Goal: Task Accomplishment & Management: Manage account settings

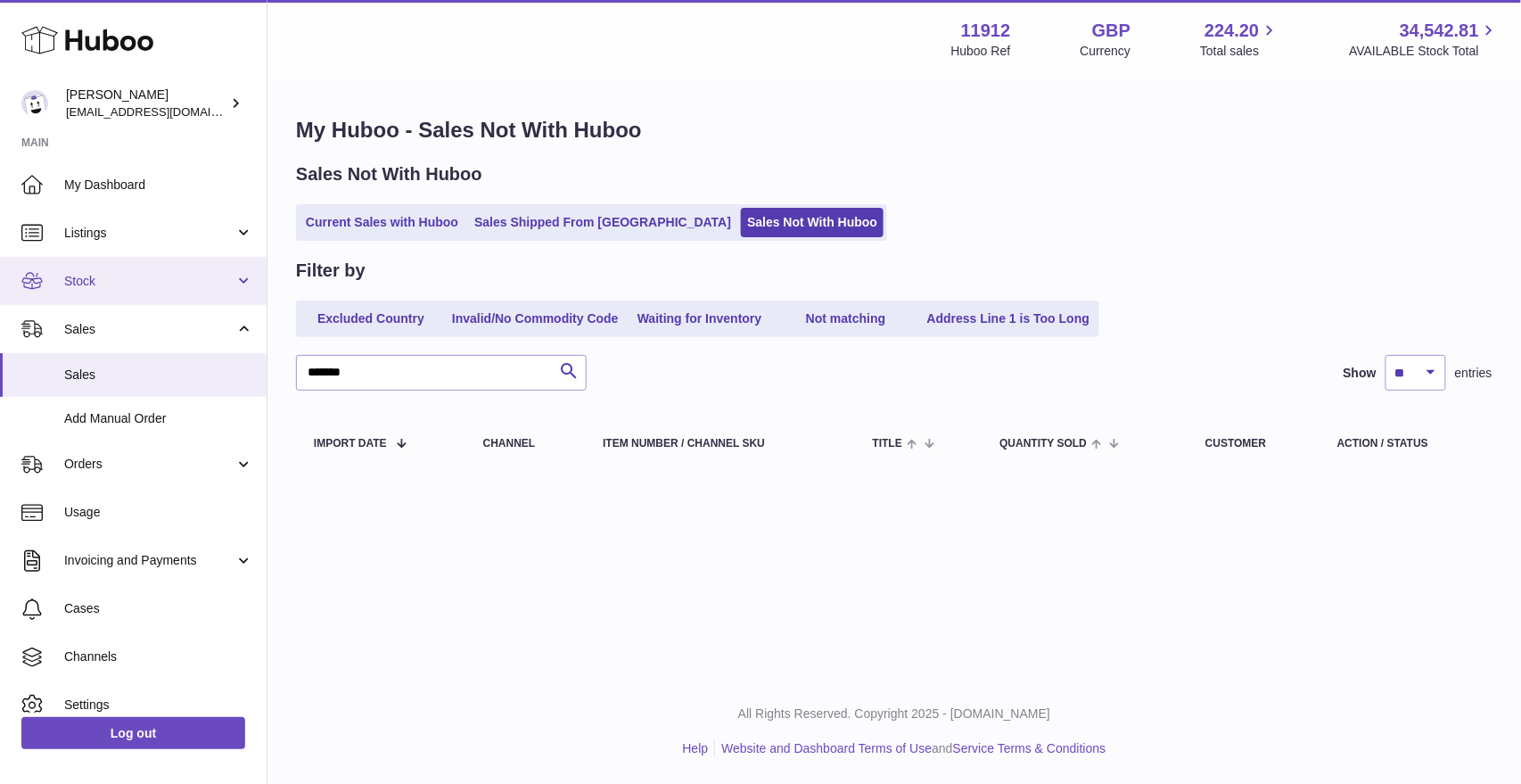
click at [120, 289] on link "Stock" at bounding box center [133, 280] width 267 height 48
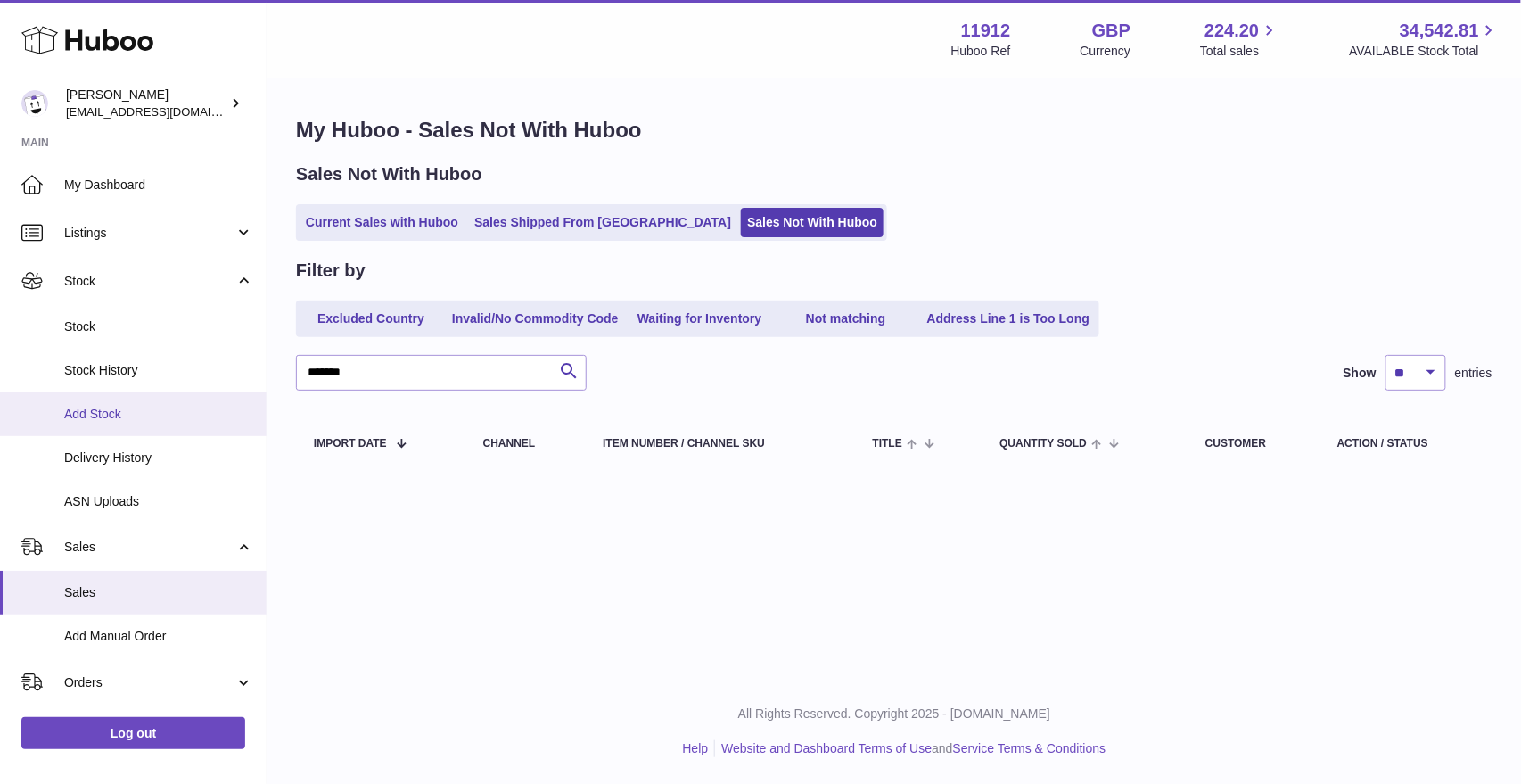
click at [114, 418] on span "Add Stock" at bounding box center [158, 414] width 189 height 17
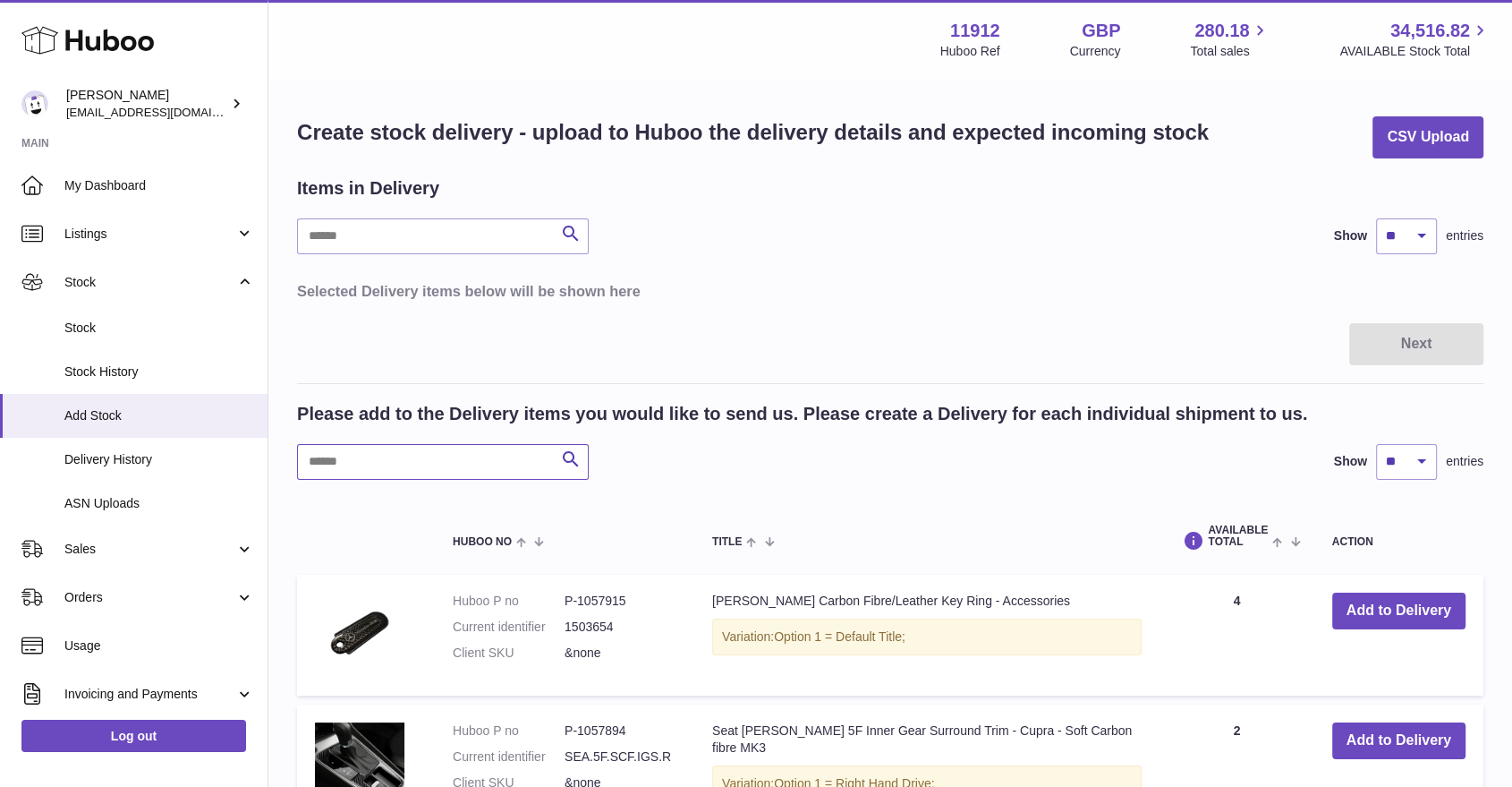
click at [392, 462] on input "text" at bounding box center [443, 462] width 291 height 36
type input "*"
type input "****"
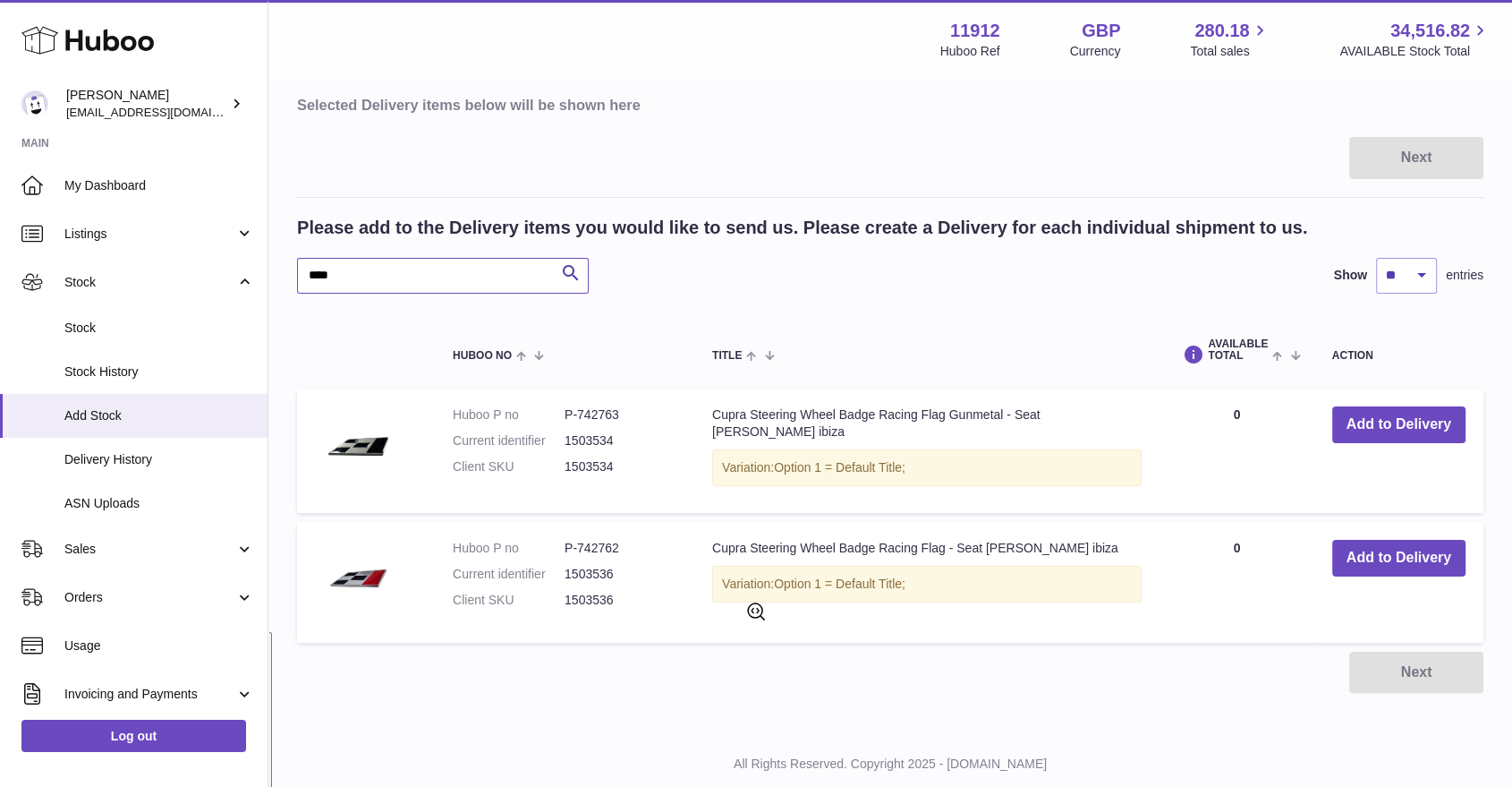
scroll to position [228, 0]
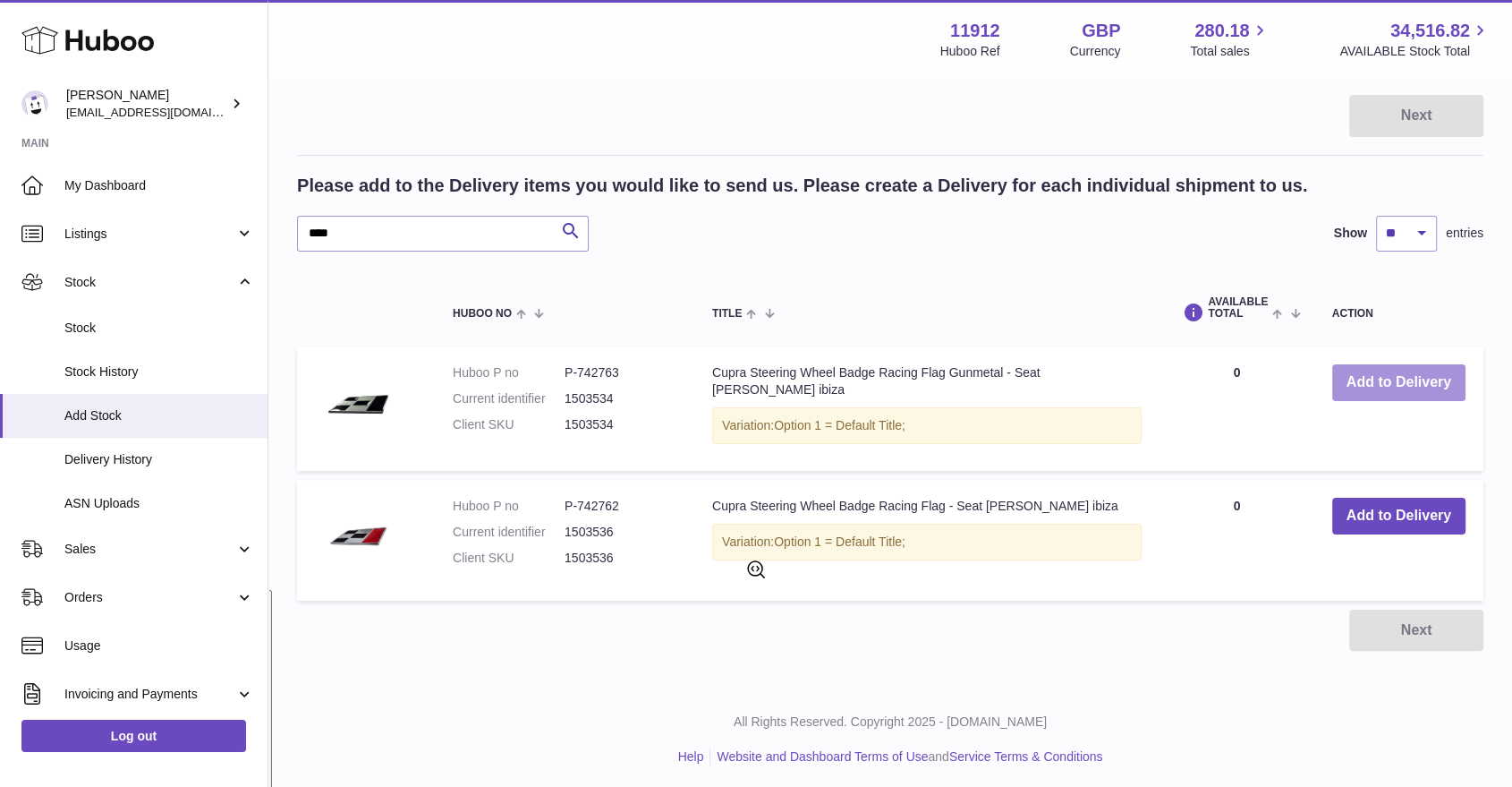
click at [1358, 394] on button "Add to Delivery" at bounding box center [1398, 382] width 134 height 37
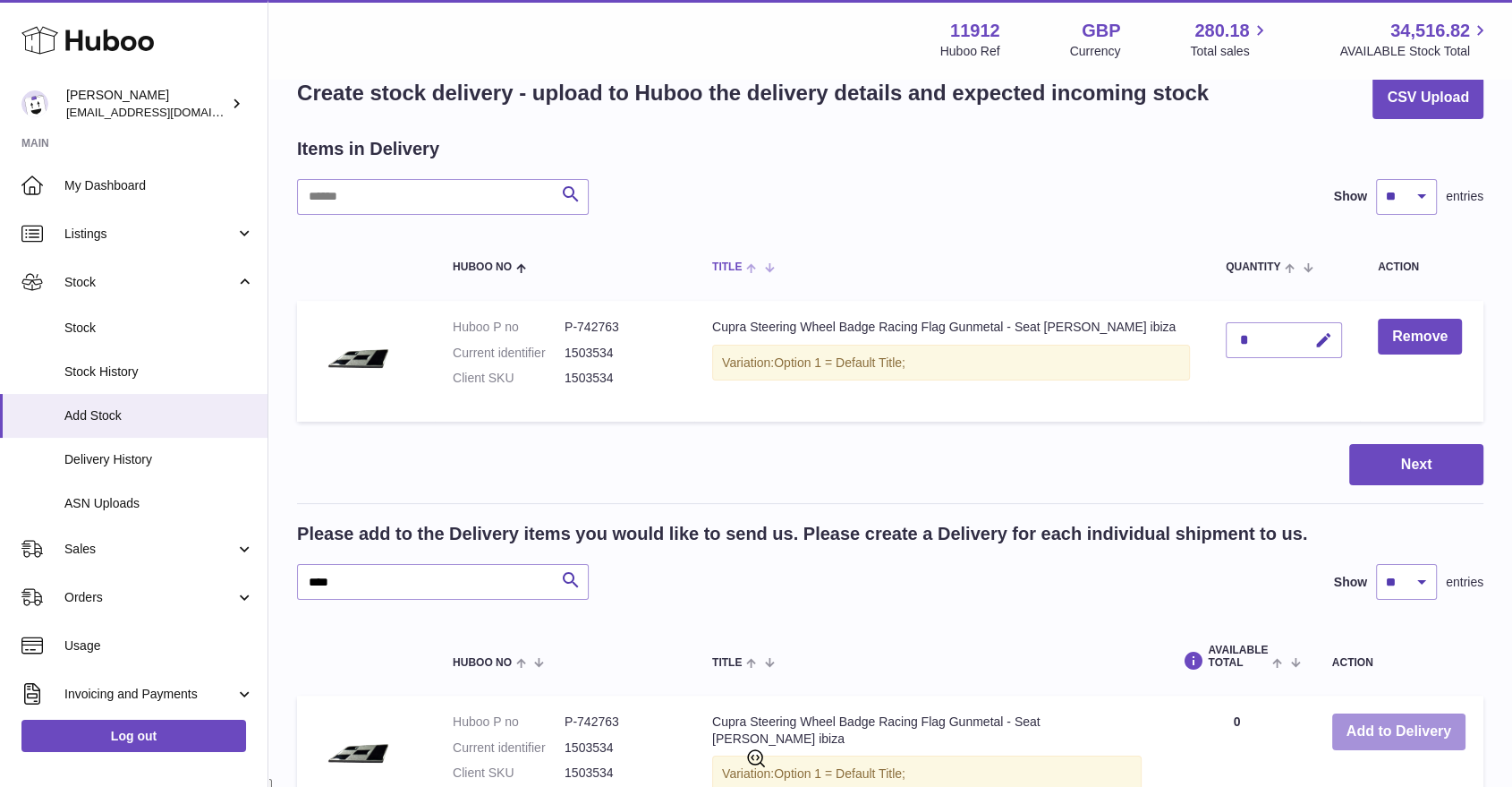
scroll to position [30, 0]
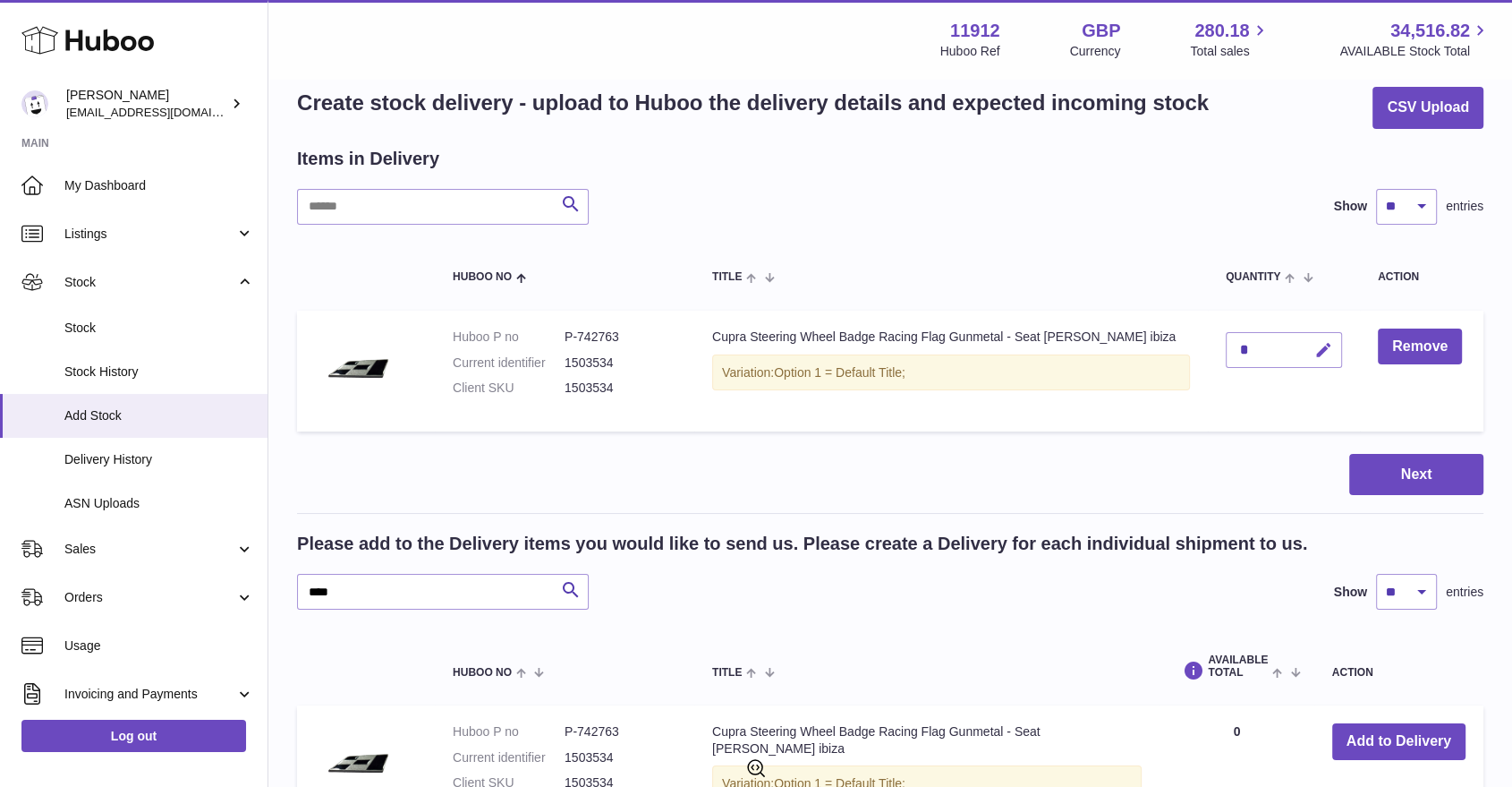
click at [1300, 345] on button "button" at bounding box center [1321, 350] width 42 height 37
drag, startPoint x: 1221, startPoint y: 357, endPoint x: 1187, endPoint y: 359, distance: 34.1
click at [1208, 358] on td "*" at bounding box center [1283, 371] width 152 height 121
type input "*"
click at [1414, 224] on div "Items in Delivery Search Show ** ** ** *** entries Huboo no Title Quantity Acti…" at bounding box center [890, 293] width 1186 height 293
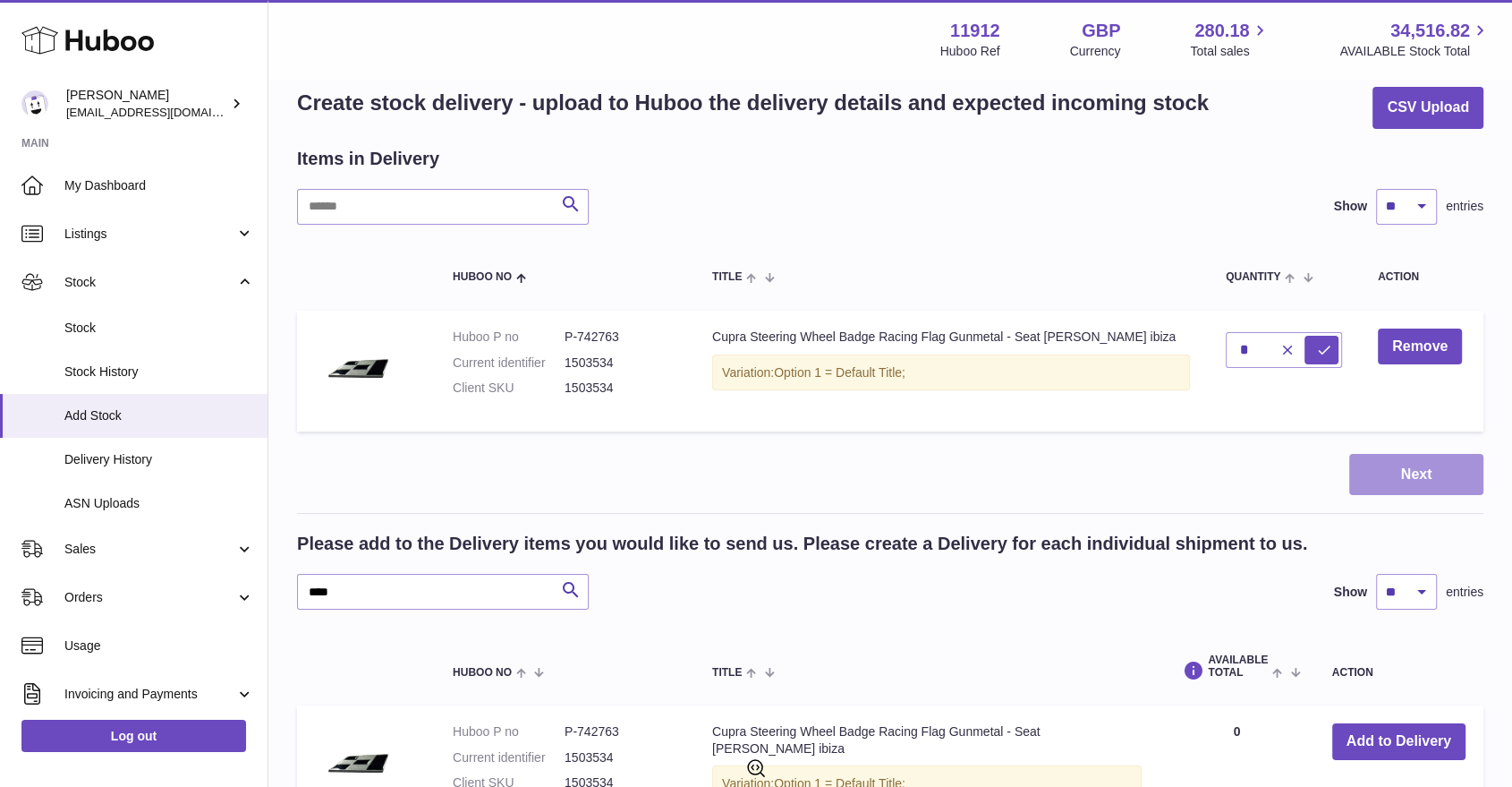
click at [1428, 453] on div "Items in Delivery Search Show ** ** ** *** entries Huboo no Title Quantity Acti…" at bounding box center [890, 578] width 1186 height 862
click at [1403, 468] on button "Next" at bounding box center [1415, 475] width 134 height 42
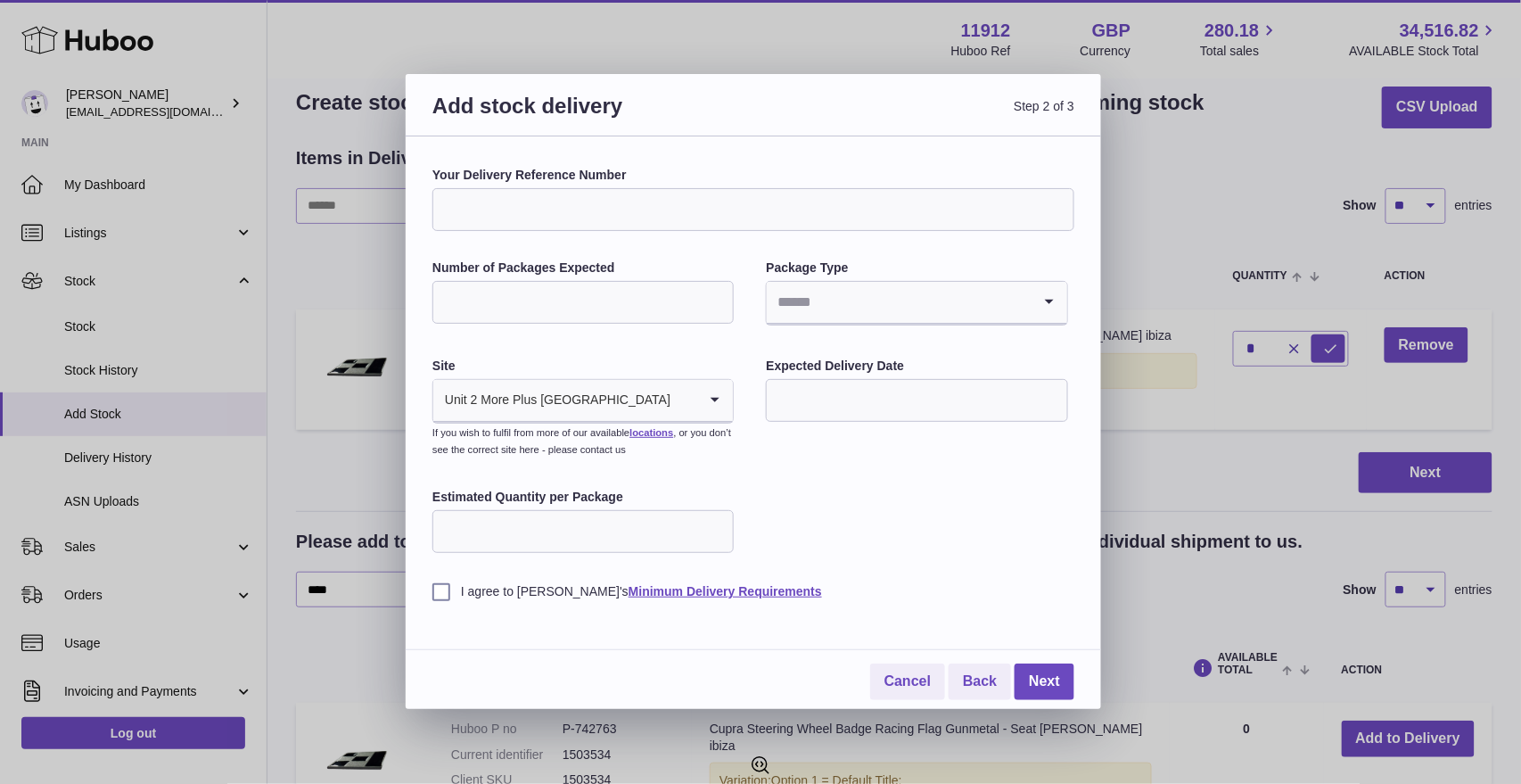
click at [672, 396] on input "Search for option" at bounding box center [684, 401] width 26 height 41
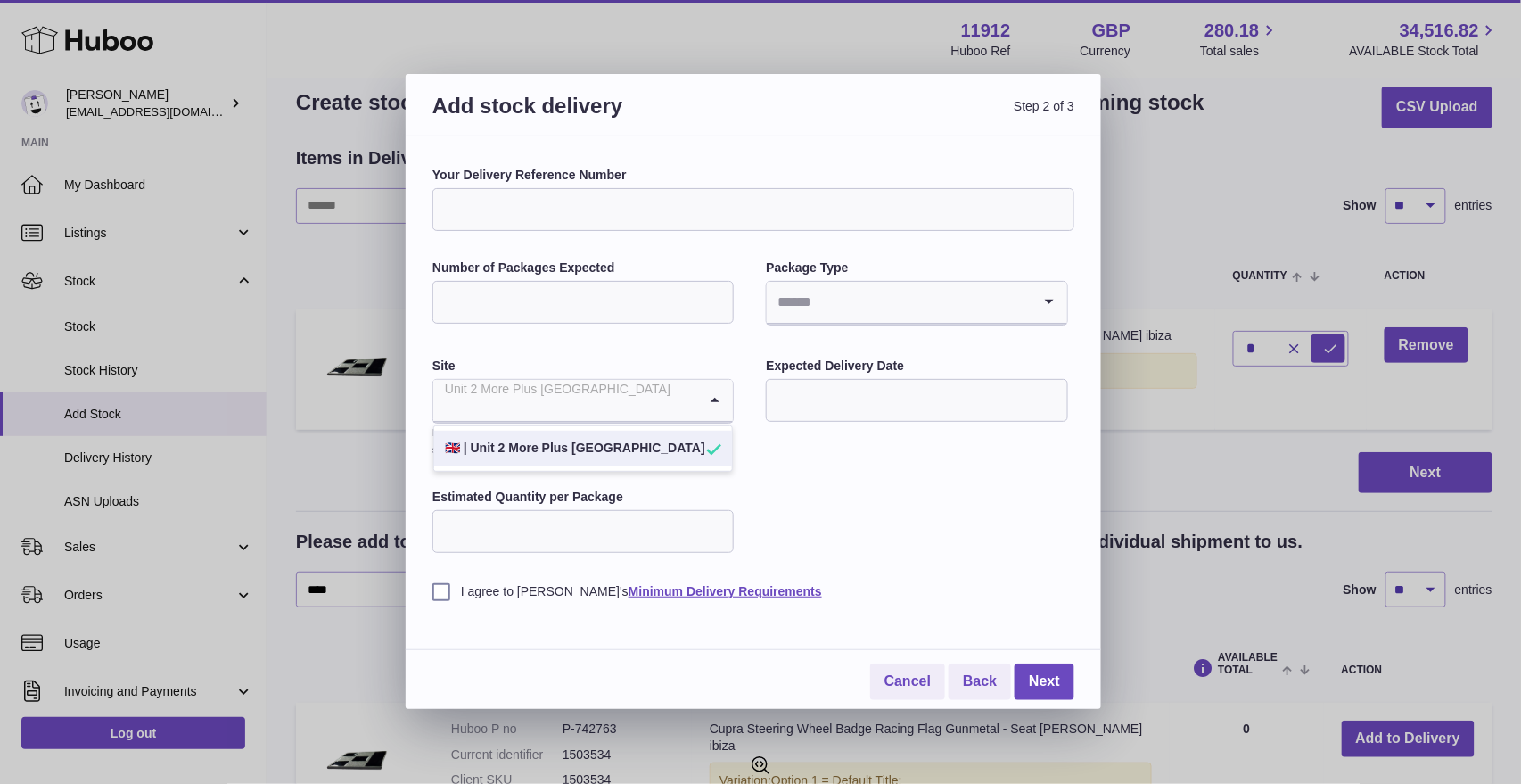
click at [639, 435] on li "🇬🇧 | Unit 2 More Plus [GEOGRAPHIC_DATA]" at bounding box center [584, 448] width 298 height 36
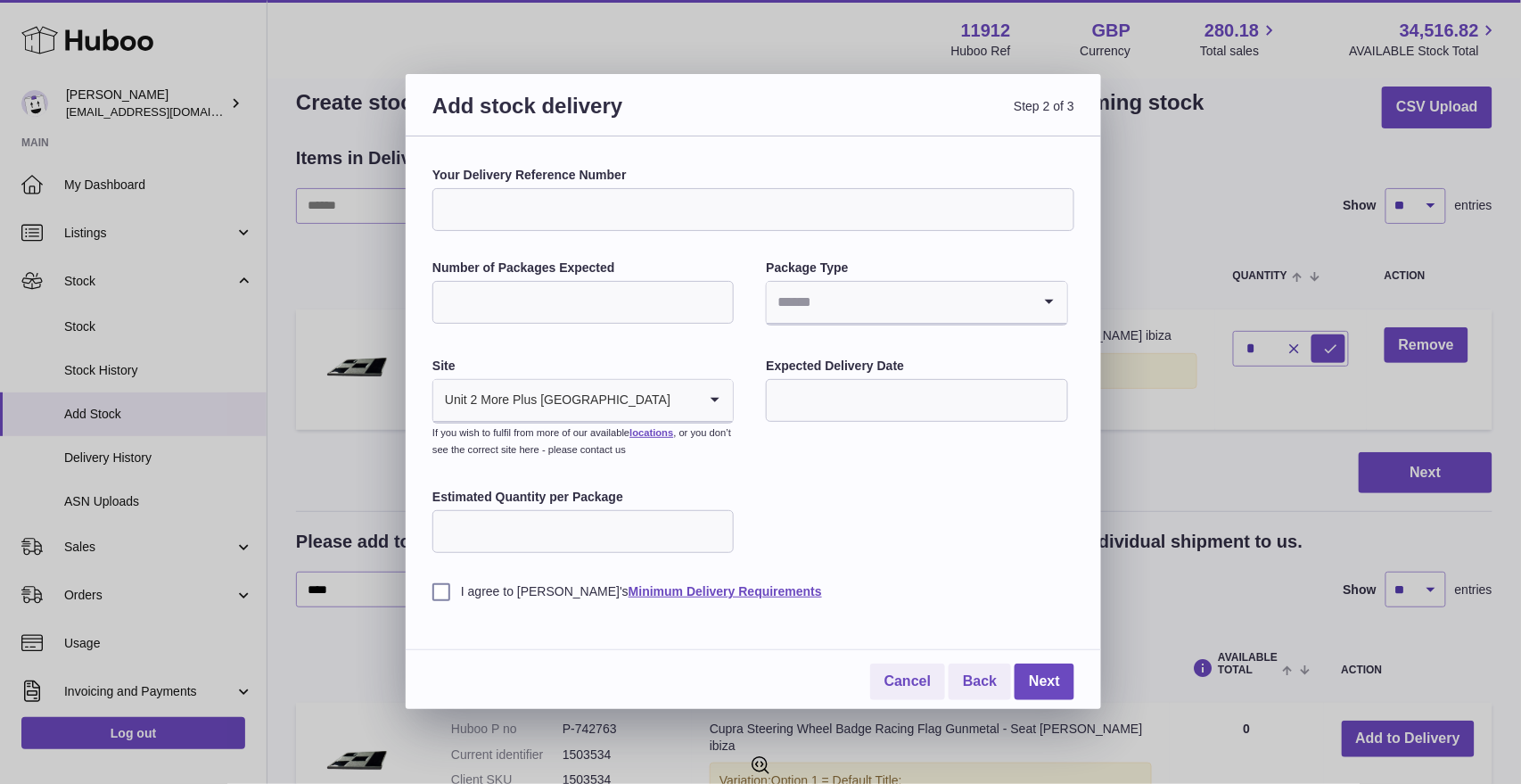
click at [592, 226] on input "Your Delivery Reference Number" at bounding box center [754, 208] width 642 height 42
type input "**********"
click at [640, 300] on input "Number of Packages Expected" at bounding box center [583, 301] width 301 height 42
type input "*"
click at [844, 311] on input "Search for option" at bounding box center [898, 302] width 264 height 41
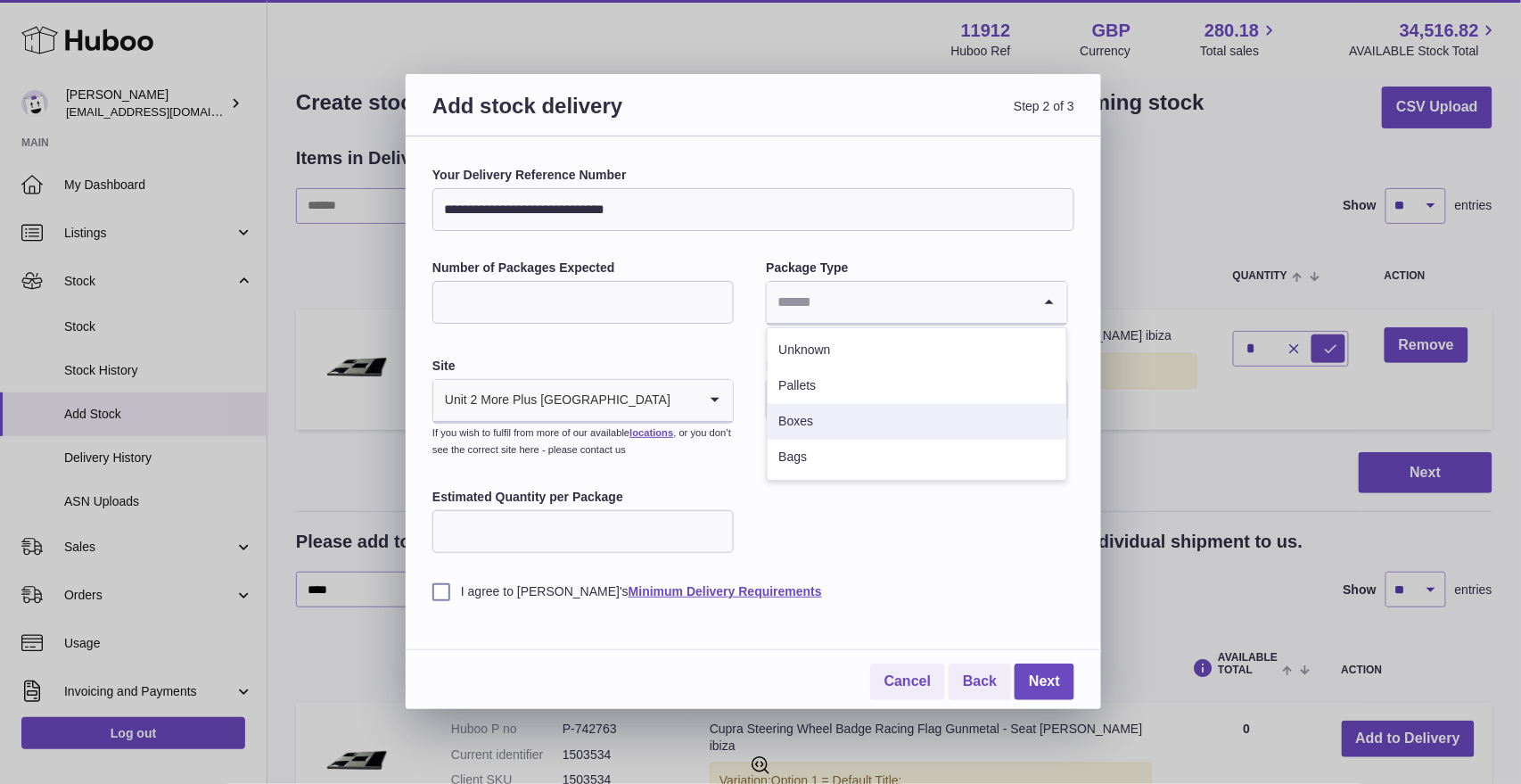
click at [830, 427] on li "Boxes" at bounding box center [917, 422] width 298 height 36
click at [842, 414] on input "text" at bounding box center [916, 400] width 301 height 42
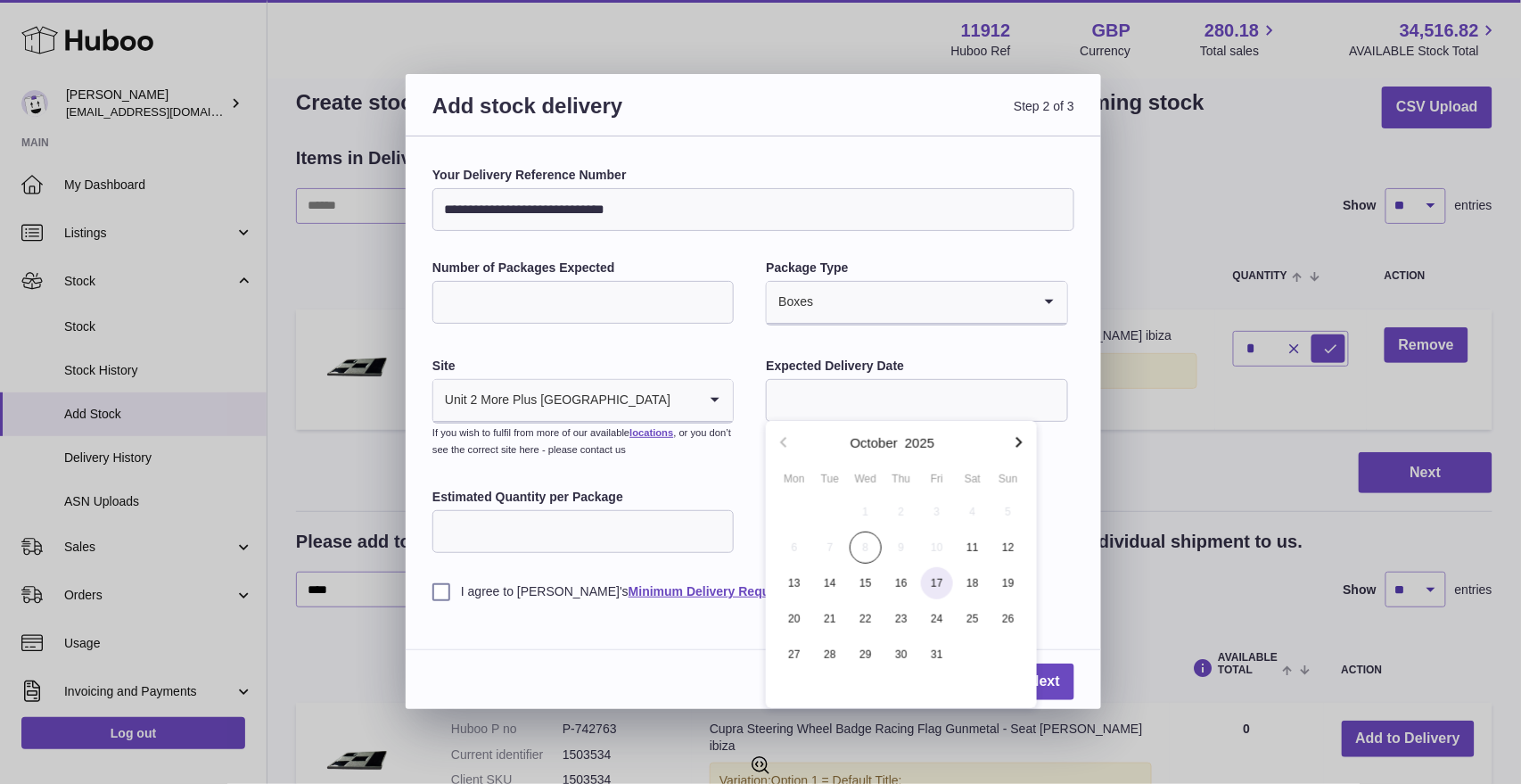
click at [929, 590] on span "17" at bounding box center [937, 583] width 32 height 32
type input "**********"
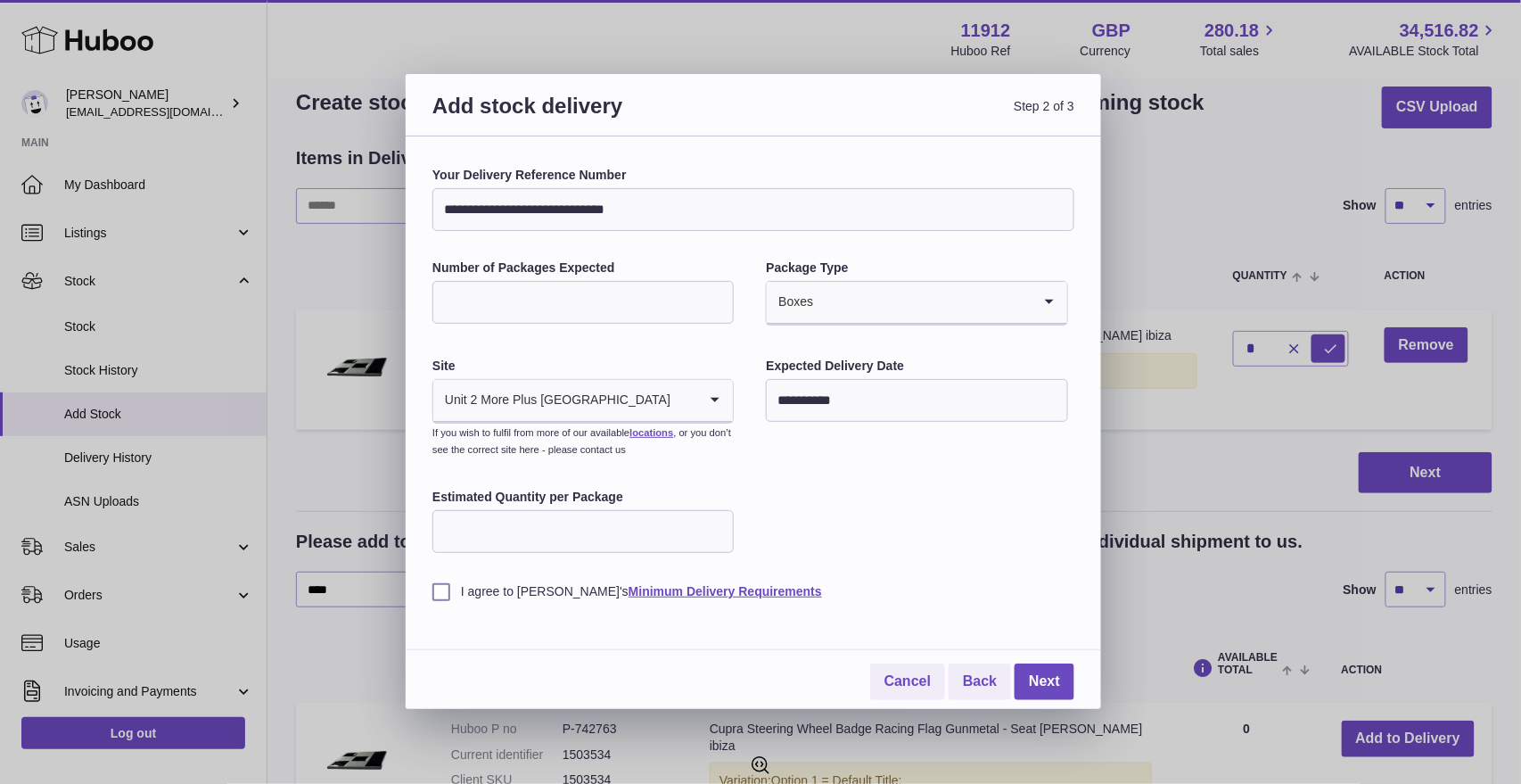
click at [481, 536] on input "Estimated Quantity per Package" at bounding box center [583, 530] width 301 height 42
type input "*"
click at [443, 596] on label "I agree to [PERSON_NAME]'s Minimum Delivery Requirements" at bounding box center [754, 590] width 642 height 17
click at [1051, 690] on link "Next" at bounding box center [1044, 681] width 59 height 37
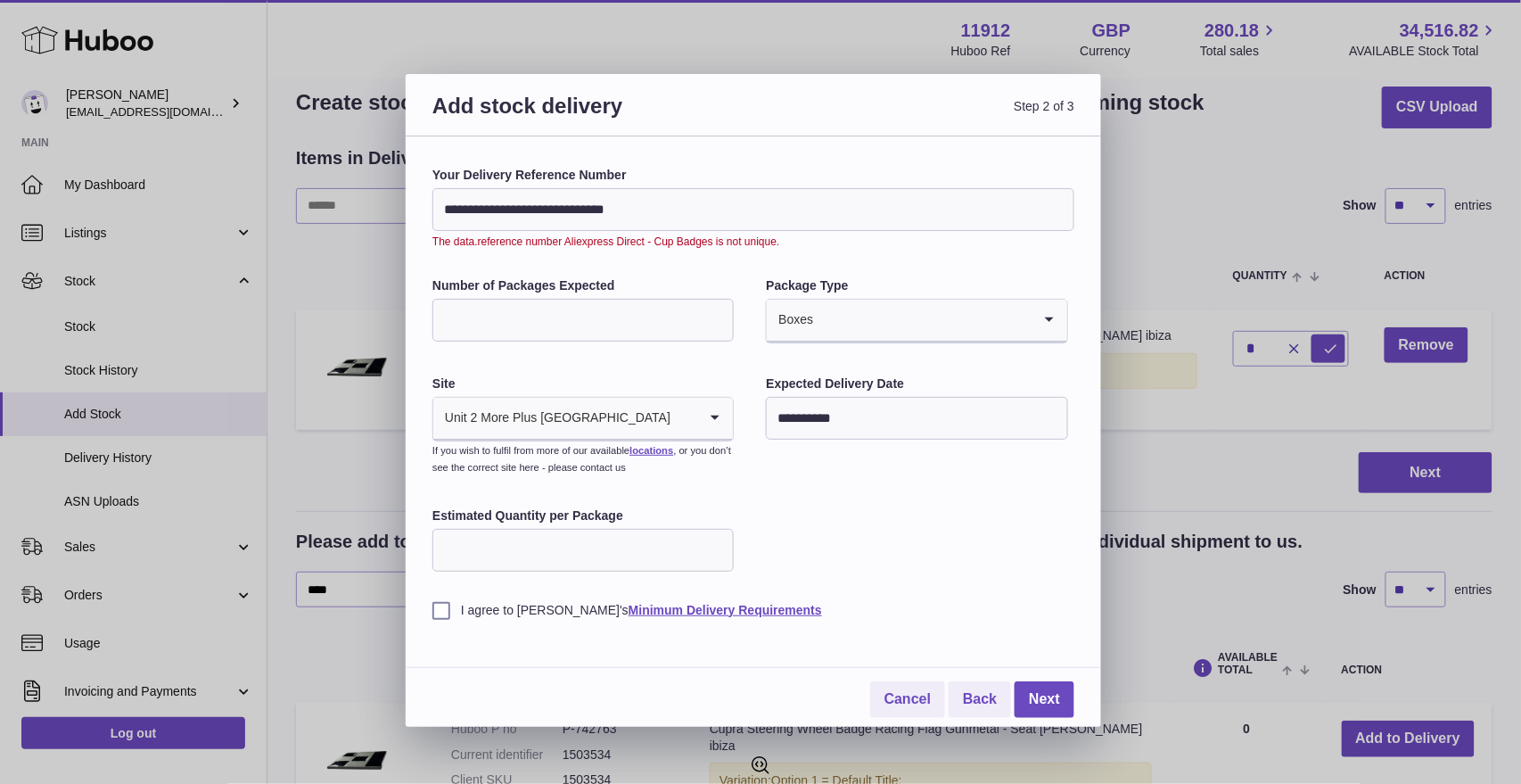
click at [630, 220] on input "**********" at bounding box center [754, 208] width 642 height 42
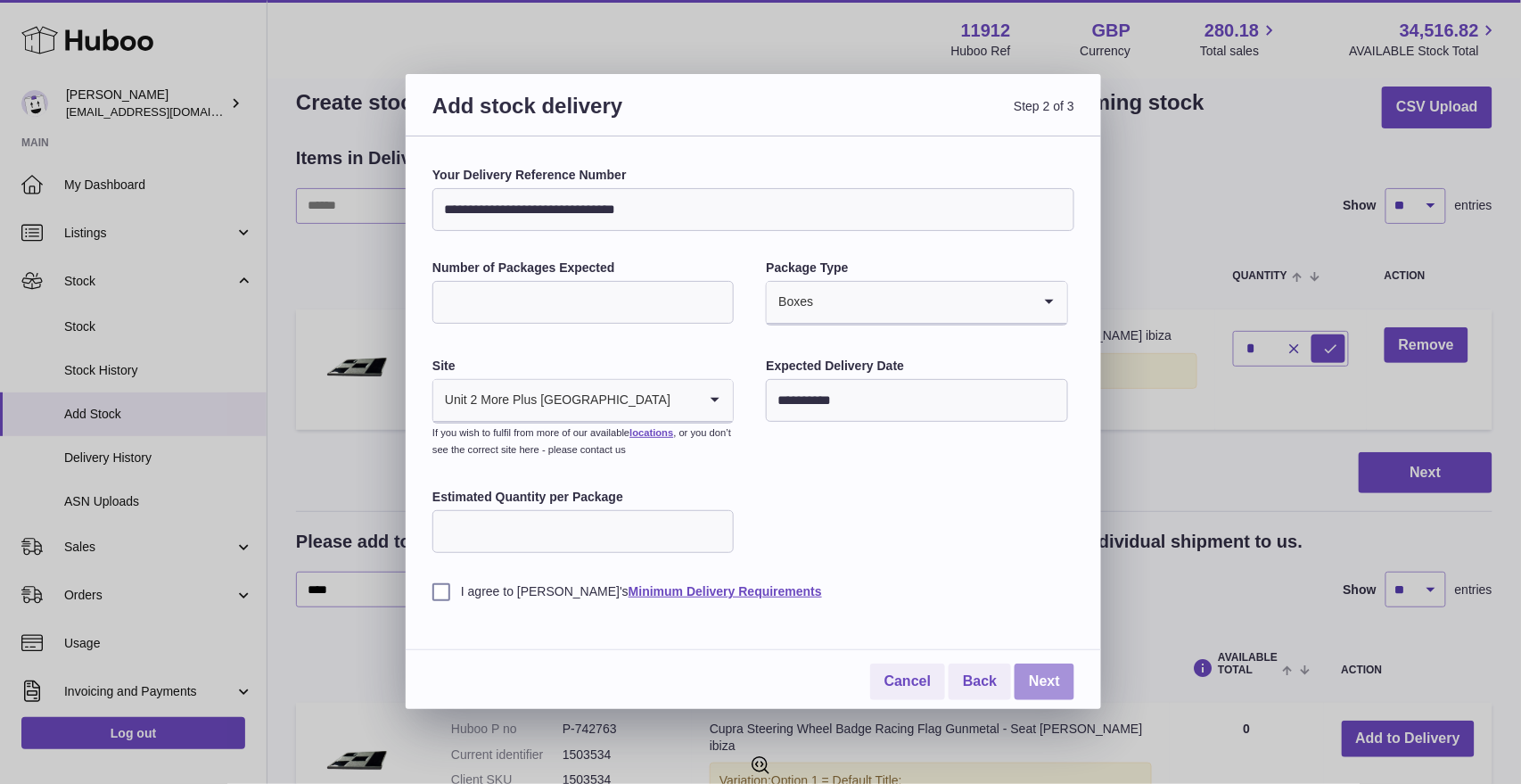
type input "**********"
click at [1042, 686] on link "Next" at bounding box center [1044, 681] width 59 height 37
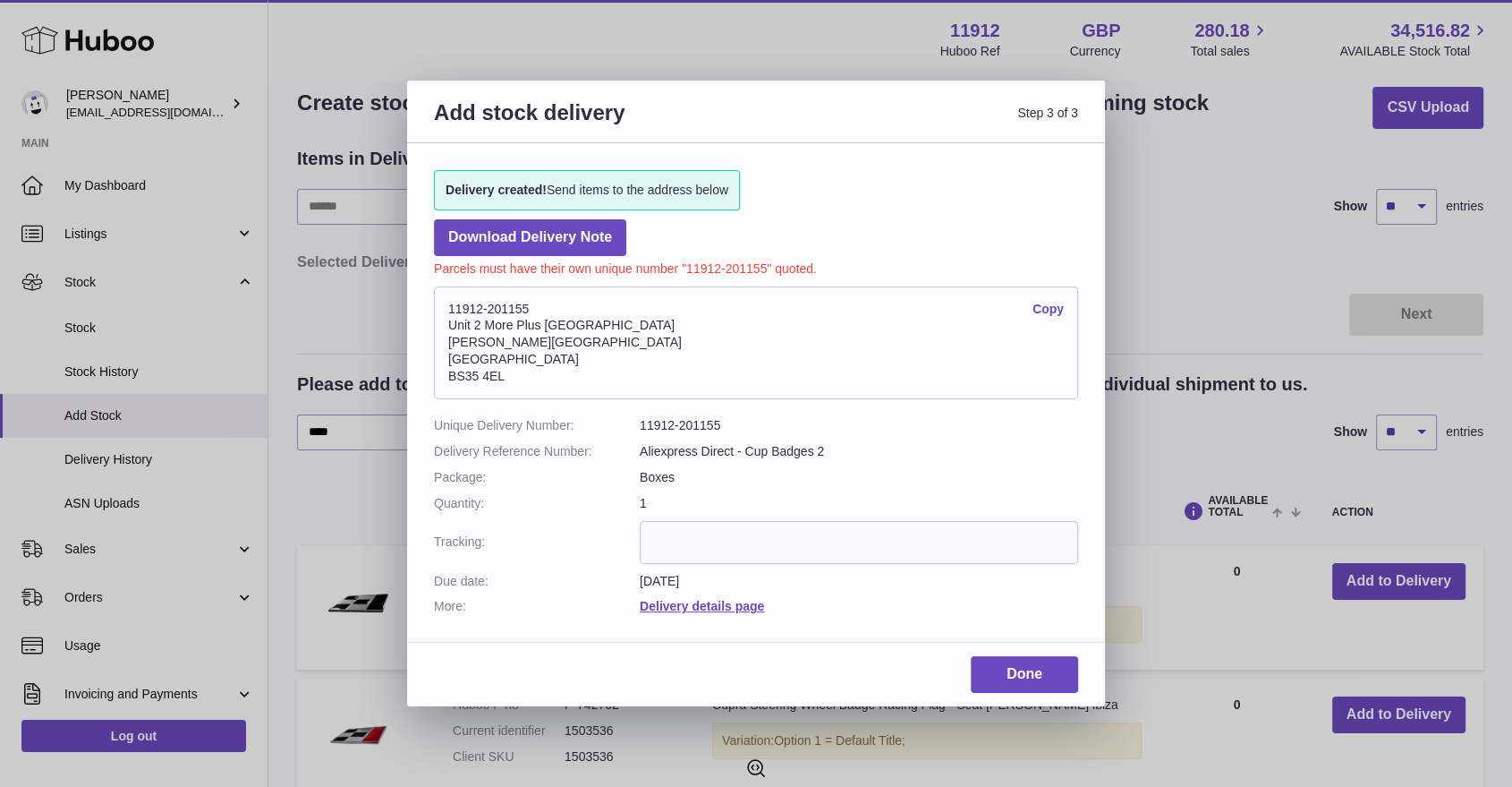
drag, startPoint x: 514, startPoint y: 373, endPoint x: 447, endPoint y: 380, distance: 67.4
type textarea "********"
click at [447, 380] on address "11912-201155 Copy [STREET_ADDRESS][PERSON_NAME]" at bounding box center [756, 343] width 644 height 113
copy address "BS35 4EL"
drag, startPoint x: 529, startPoint y: 362, endPoint x: 446, endPoint y: 364, distance: 83.0
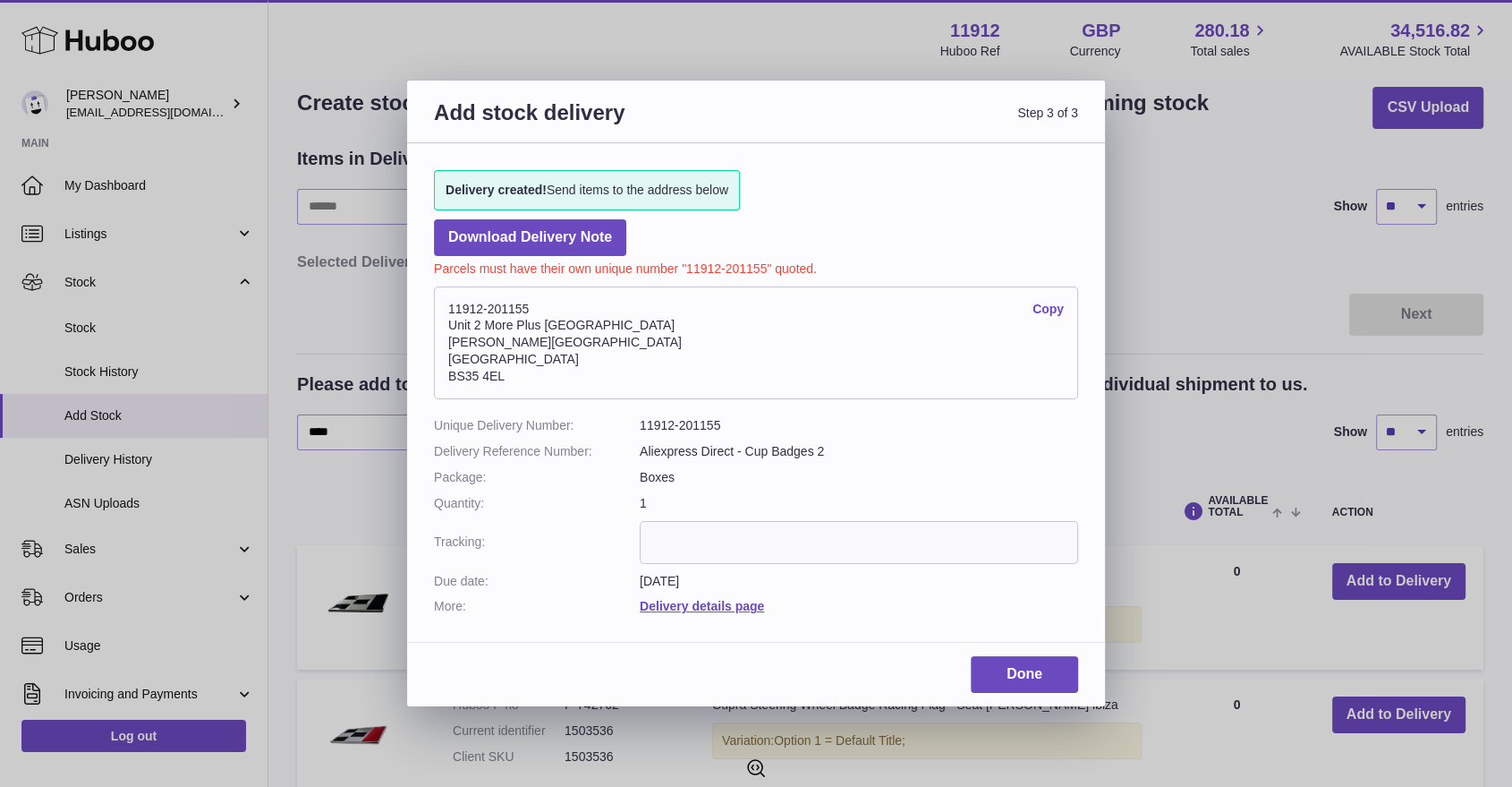
click at [446, 364] on address "11912-201155 Copy [STREET_ADDRESS][PERSON_NAME]" at bounding box center [756, 343] width 644 height 113
copy address "[GEOGRAPHIC_DATA]"
drag, startPoint x: 621, startPoint y: 326, endPoint x: 451, endPoint y: 331, distance: 170.1
click at [451, 331] on address "11912-201155 Copy [STREET_ADDRESS][PERSON_NAME]" at bounding box center [756, 343] width 644 height 113
copy address "Unit 2 More Plus [GEOGRAPHIC_DATA]"
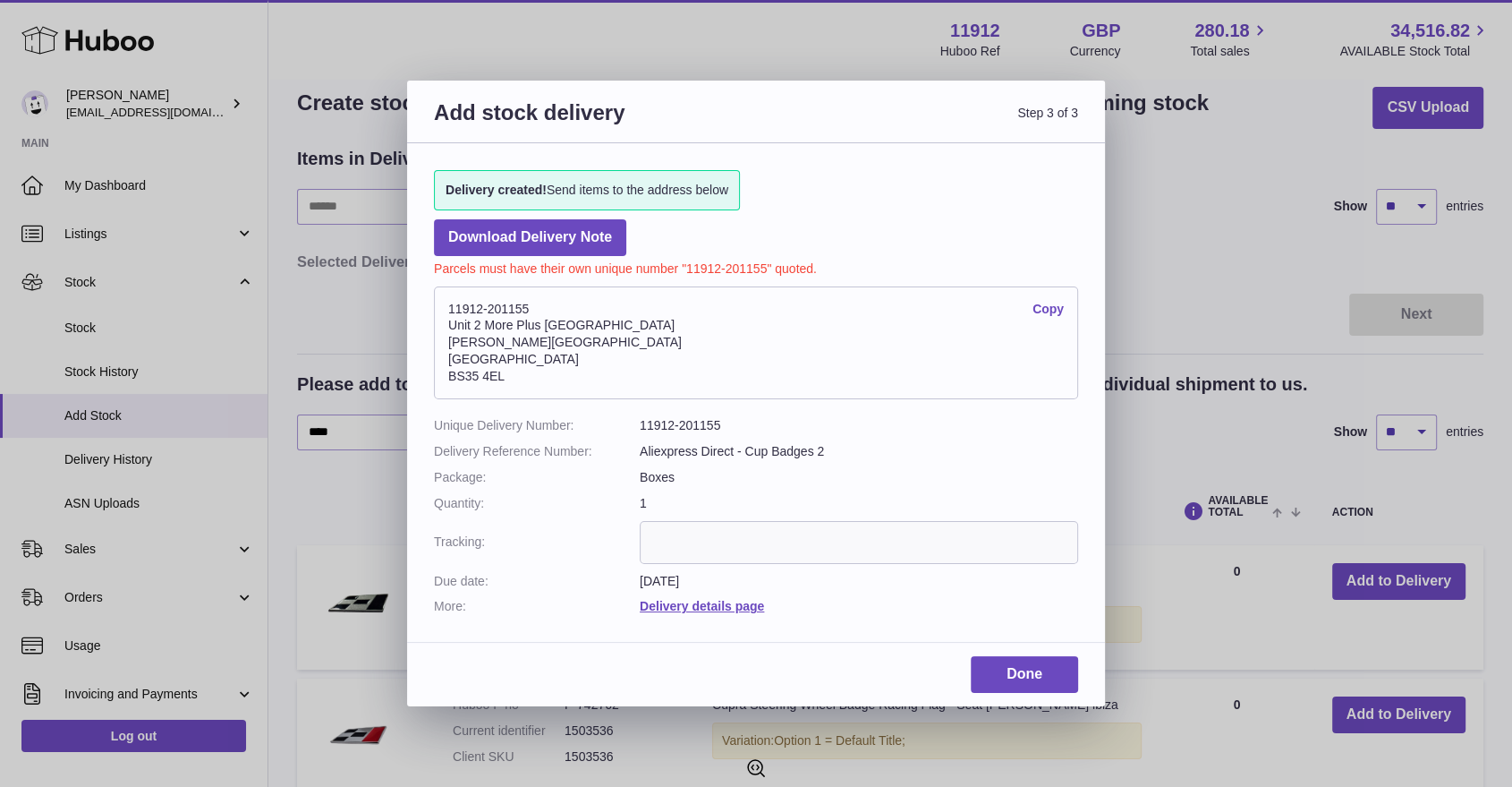
drag, startPoint x: 529, startPoint y: 302, endPoint x: 426, endPoint y: 303, distance: 103.0
click at [426, 303] on div "Delivery created! Send items to the address below Download Delivery Note Parcel…" at bounding box center [756, 383] width 698 height 481
copy address "11912-201155"
drag, startPoint x: 530, startPoint y: 338, endPoint x: 449, endPoint y: 341, distance: 81.1
click at [449, 341] on address "11912-201155 Copy [STREET_ADDRESS][PERSON_NAME]" at bounding box center [756, 343] width 644 height 113
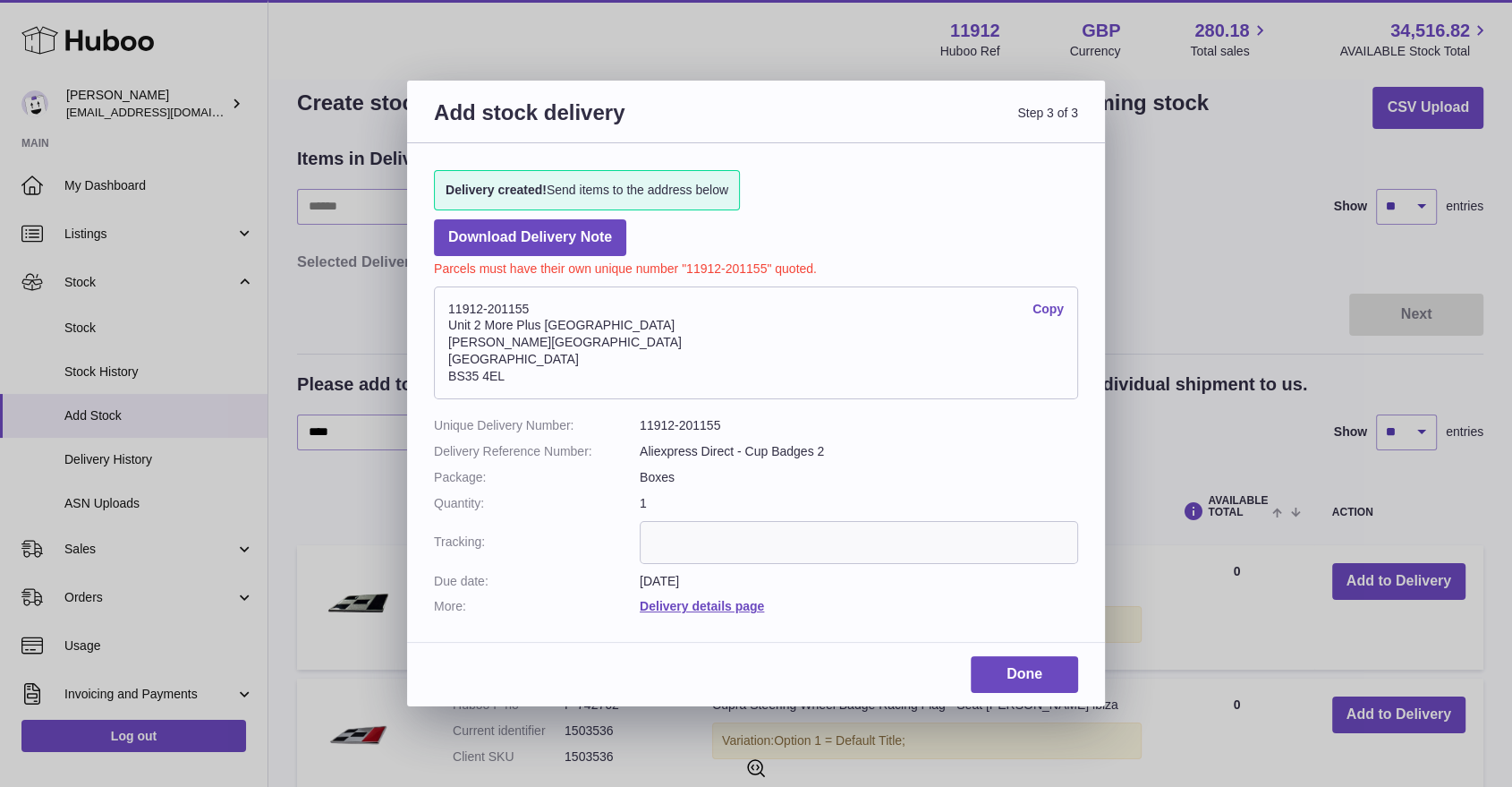
copy address "[PERSON_NAME][GEOGRAPHIC_DATA]"
click at [1017, 684] on link "Done" at bounding box center [1025, 674] width 107 height 37
